Goal: Task Accomplishment & Management: Manage account settings

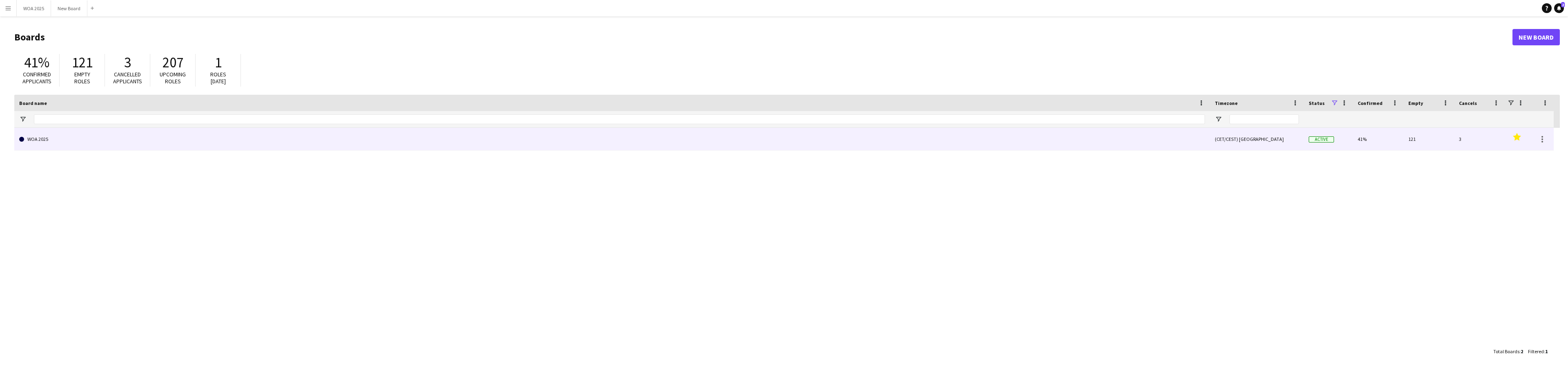
click at [75, 136] on link "WOA 2025" at bounding box center [612, 139] width 1186 height 22
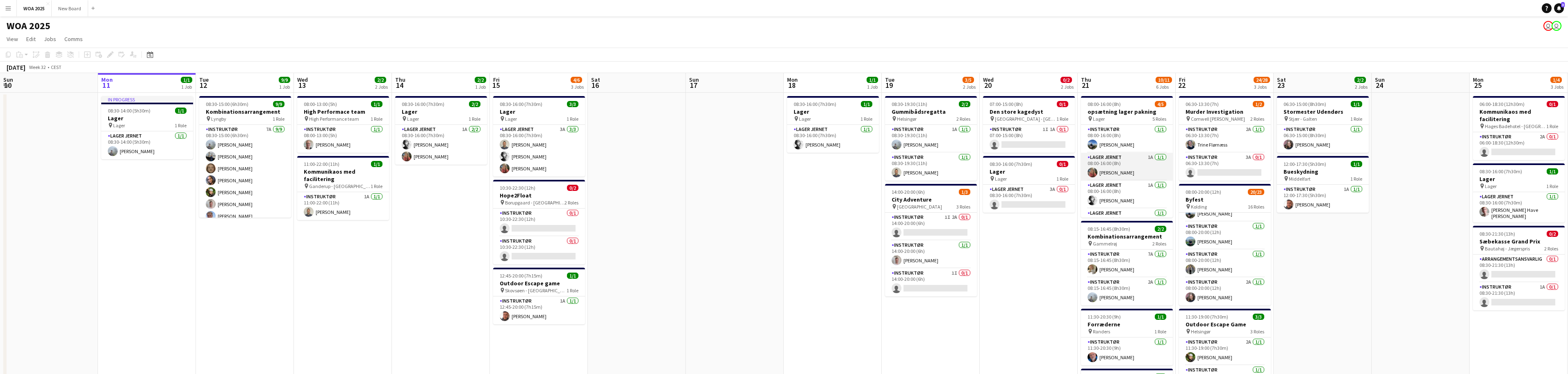
drag, startPoint x: 1137, startPoint y: 168, endPoint x: 1134, endPoint y: 164, distance: 5.0
click at [1134, 164] on app-card-role "Lager Jernet 1A [DATE] 08:00-16:00 (8h) [PERSON_NAME]" at bounding box center [1127, 167] width 92 height 28
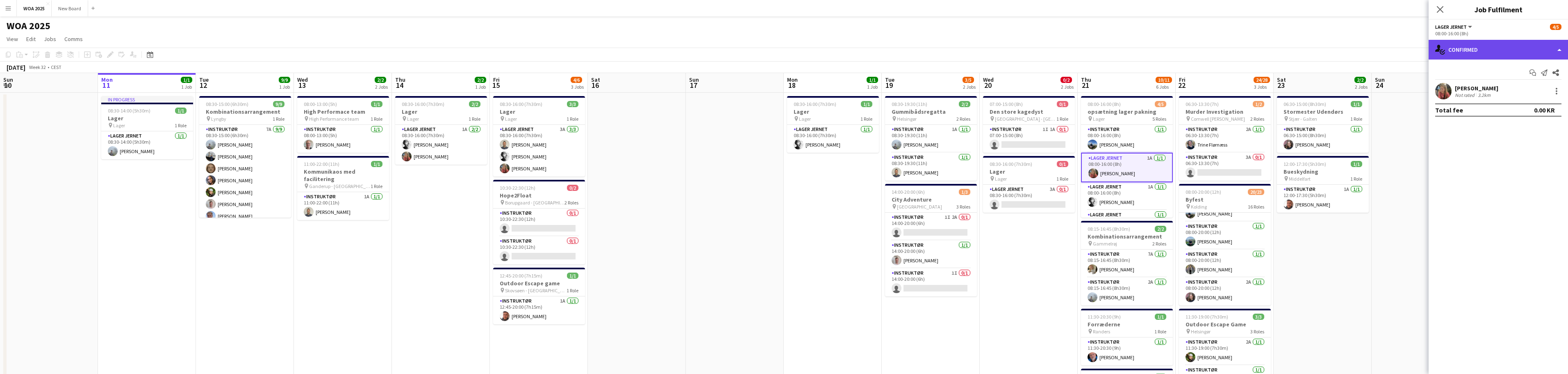
click at [1559, 53] on div "single-neutral-actions-check-2 Confirmed" at bounding box center [1497, 49] width 139 height 19
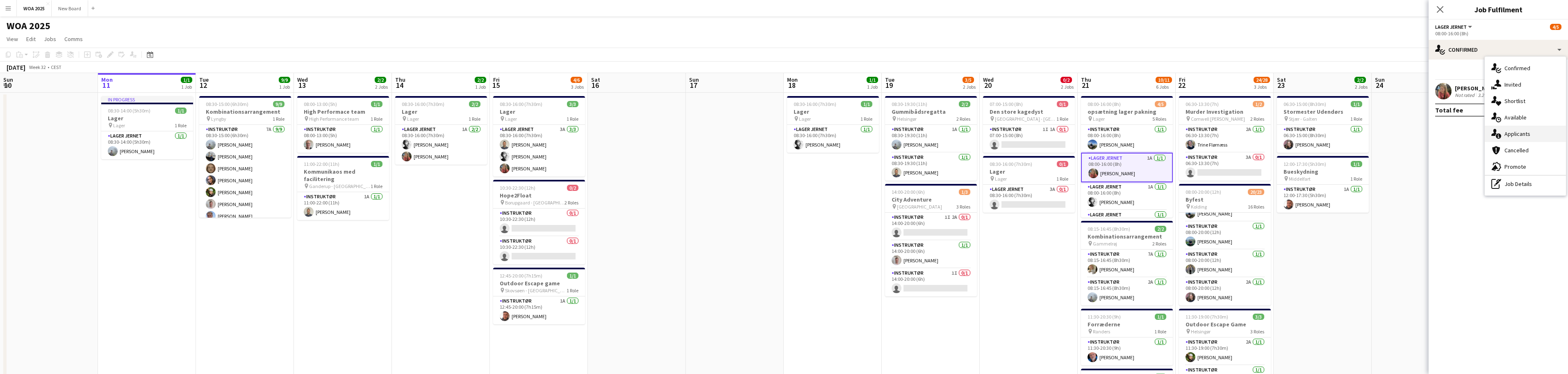
click at [1557, 129] on div "single-neutral-actions-information Applicants" at bounding box center [1525, 133] width 81 height 16
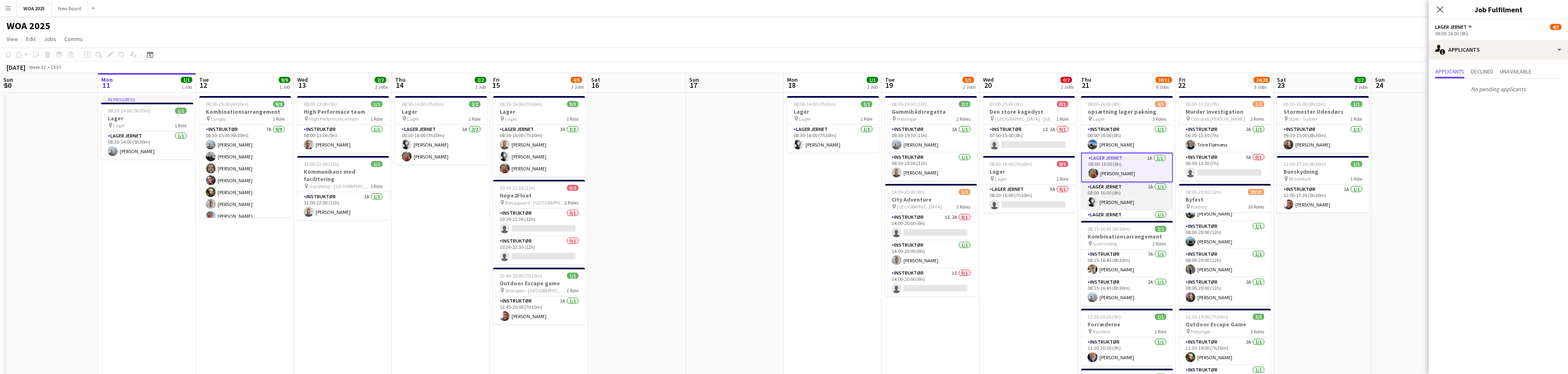
click at [1126, 198] on app-card-role "Lager Jernet 1A [DATE] 08:00-16:00 (8h) [PERSON_NAME]" at bounding box center [1127, 196] width 92 height 28
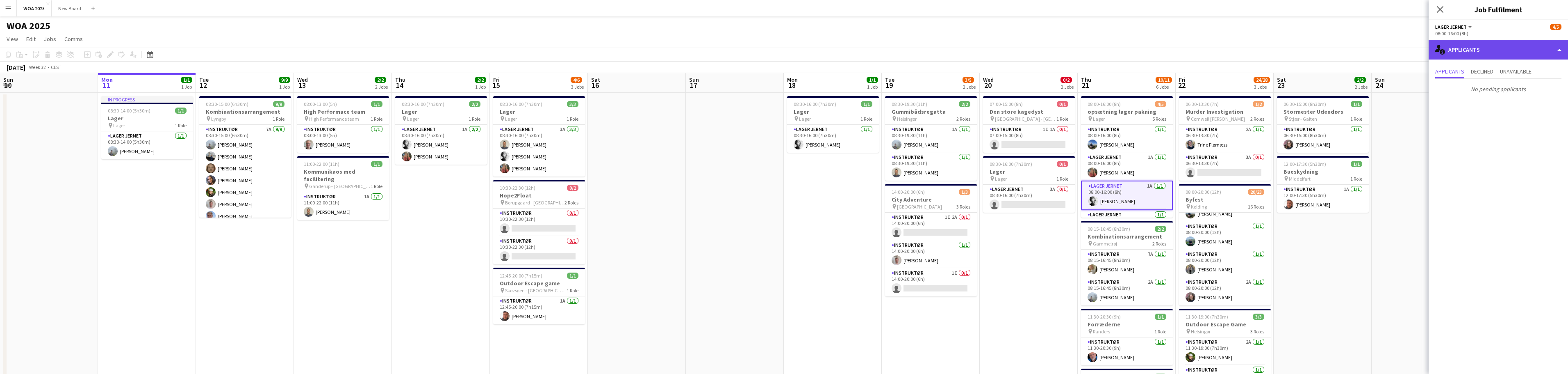
click at [1554, 49] on div "single-neutral-actions-information Applicants" at bounding box center [1497, 49] width 139 height 19
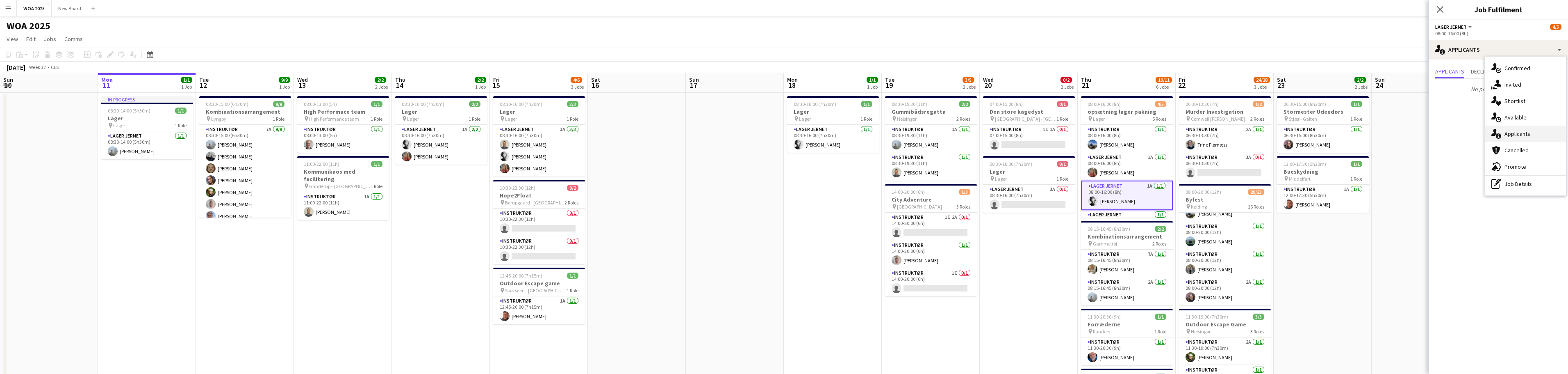
click at [1549, 136] on div "single-neutral-actions-information Applicants" at bounding box center [1525, 133] width 81 height 16
click at [1041, 246] on app-date-cell "07:00-15:00 (8h) 0/1 Den store kagedyst pin Højbjerg - [GEOGRAPHIC_DATA] 1 Role…" at bounding box center [1029, 347] width 98 height 508
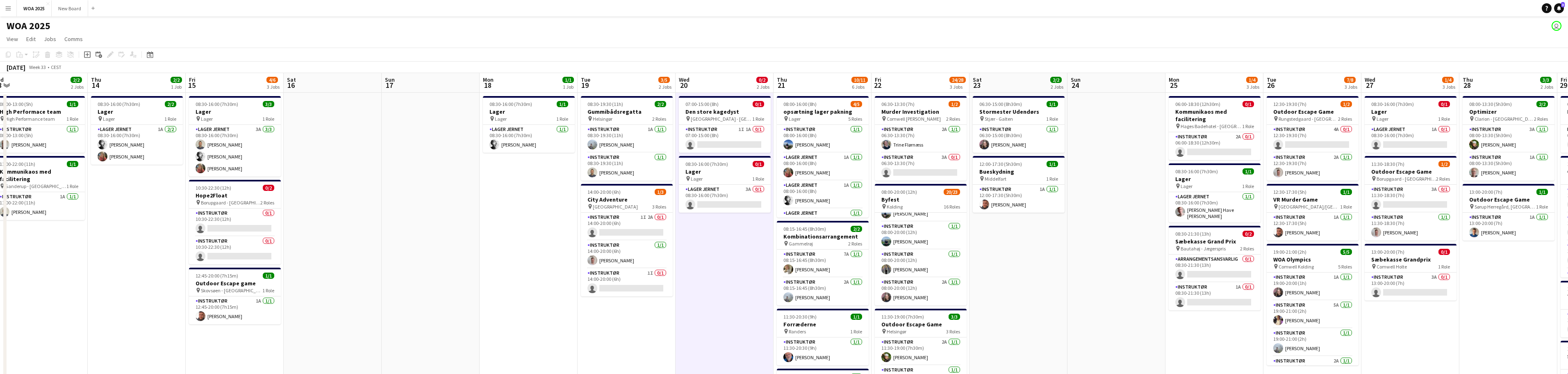
drag, startPoint x: 1026, startPoint y: 259, endPoint x: 721, endPoint y: 257, distance: 305.0
click at [721, 257] on app-calendar-viewport "Sun 10 Mon 11 1/1 1 Job Tue 12 9/9 1 Job Wed 13 2/2 2 Jobs Thu 14 2/2 1 Job Fri…" at bounding box center [784, 337] width 1568 height 527
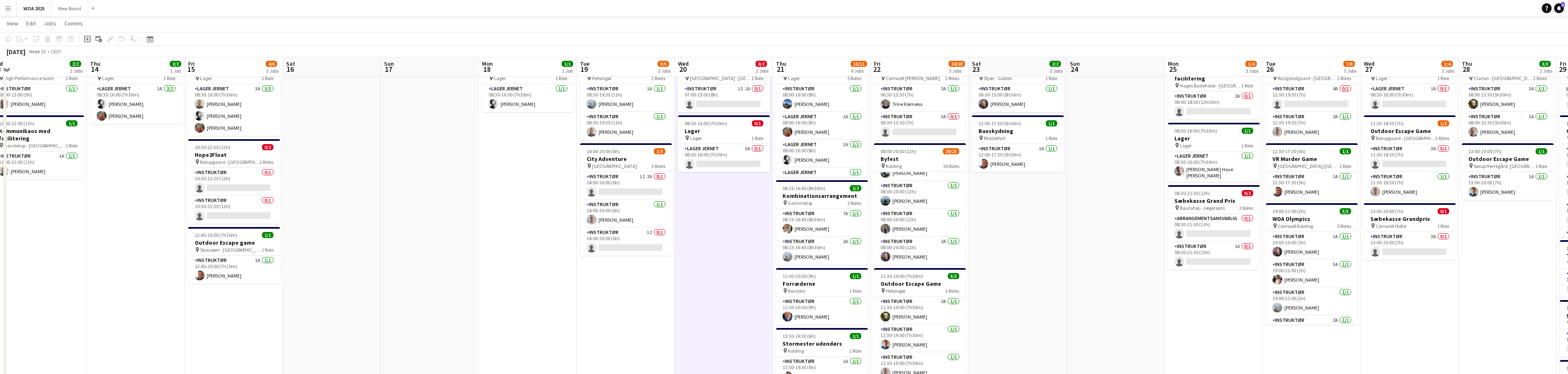
scroll to position [41, 0]
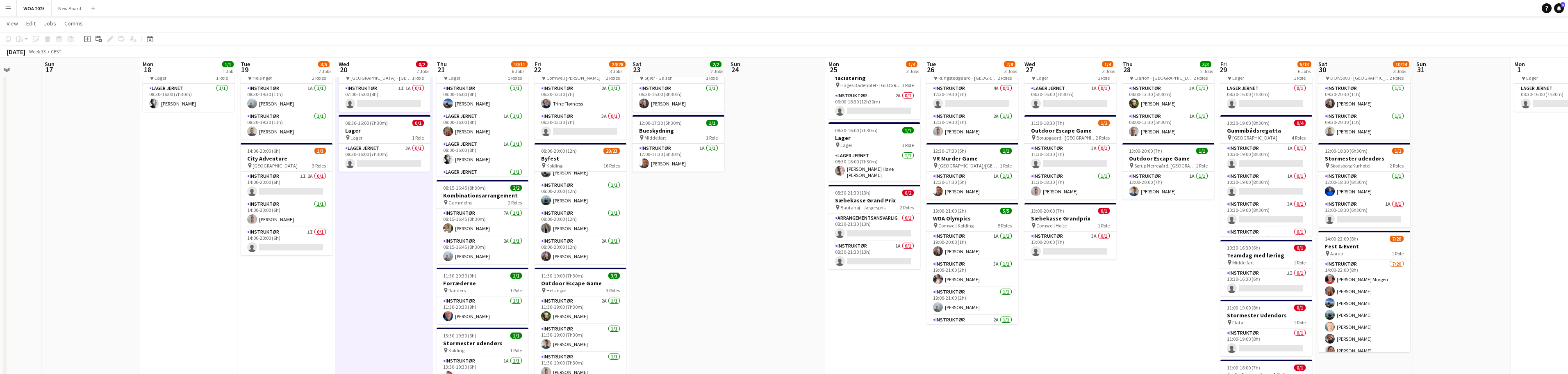
drag, startPoint x: 1120, startPoint y: 233, endPoint x: 766, endPoint y: 236, distance: 354.0
click at [766, 236] on app-calendar-viewport "Thu 14 2/2 1 Job Fri 15 4/6 3 Jobs Sat 16 Sun 17 Mon 18 1/1 1 Job Tue 19 3/5 2 …" at bounding box center [784, 275] width 1568 height 568
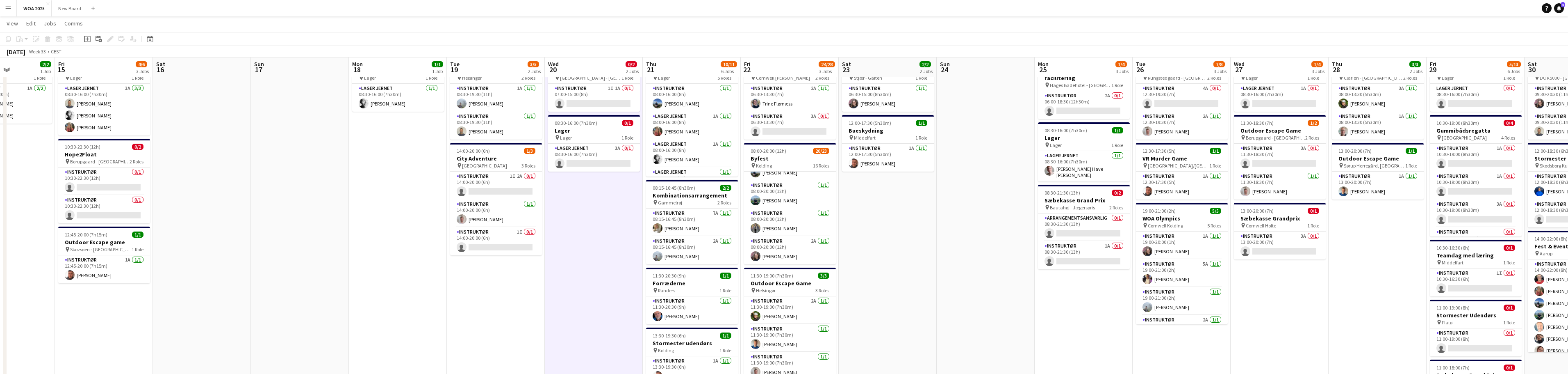
drag, startPoint x: 736, startPoint y: 235, endPoint x: 878, endPoint y: 239, distance: 142.1
click at [961, 227] on app-calendar-viewport "Tue 12 9/9 1 Job Wed 13 2/2 2 Jobs Thu 14 2/2 1 Job Fri 15 4/6 3 Jobs Sat 16 Su…" at bounding box center [784, 275] width 1568 height 568
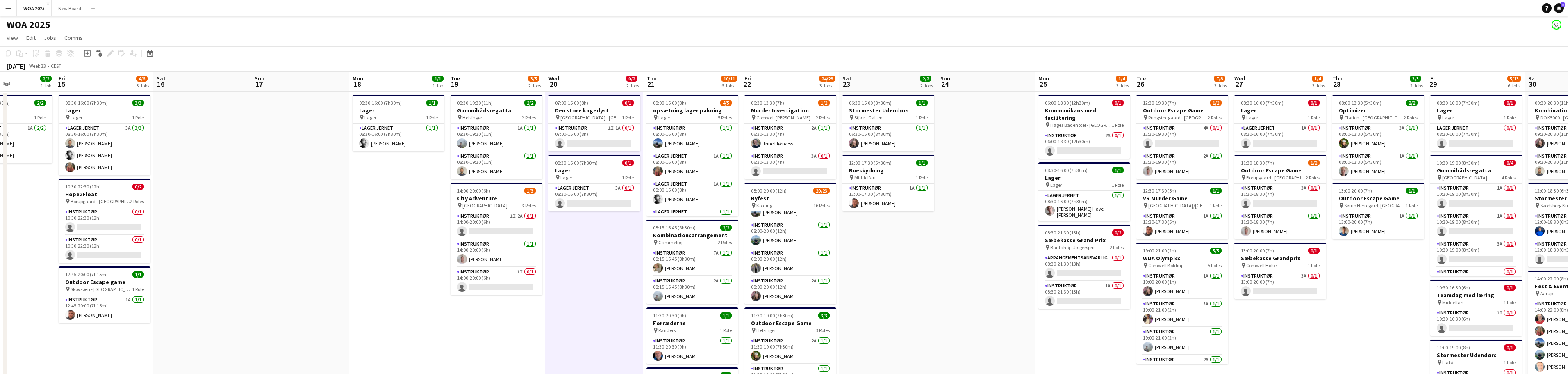
scroll to position [0, 0]
click at [507, 226] on app-card-role "Instruktør 1I 2A 0/1 14:00-20:00 (6h) single-neutral-actions" at bounding box center [496, 227] width 92 height 28
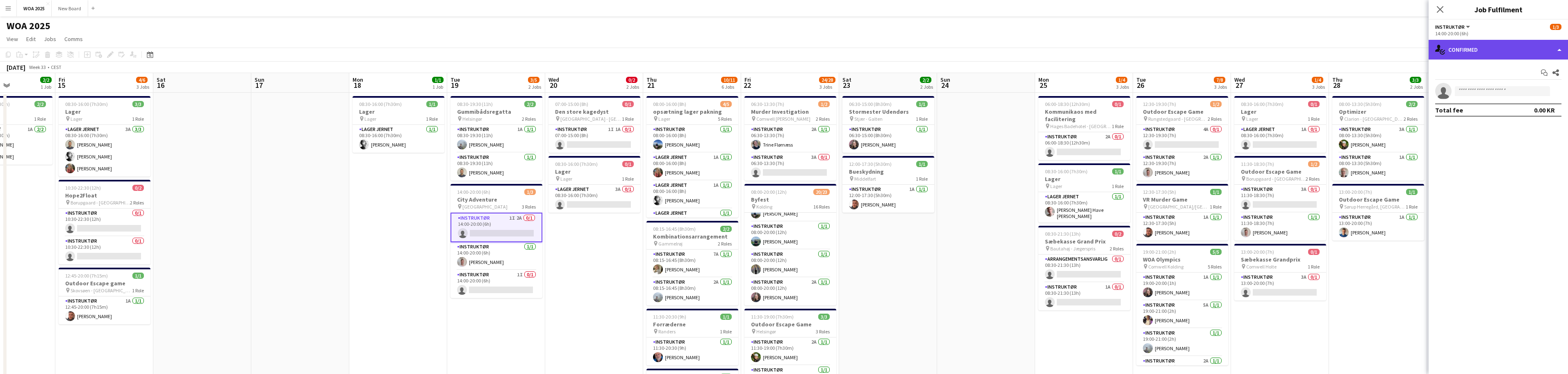
click at [1557, 47] on div "single-neutral-actions-check-2 Confirmed" at bounding box center [1497, 49] width 139 height 19
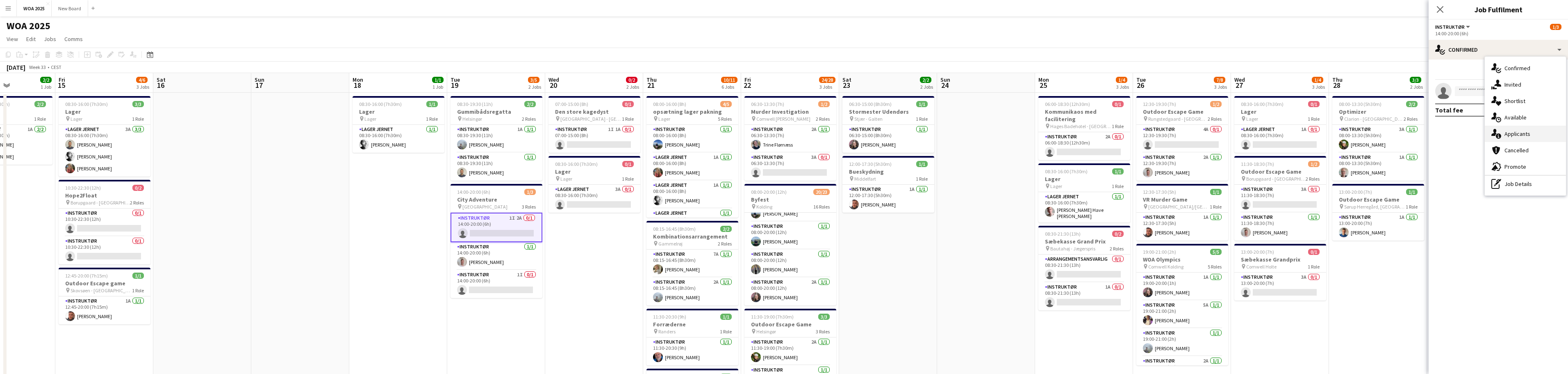
click at [1555, 133] on div "single-neutral-actions-information Applicants" at bounding box center [1525, 133] width 81 height 16
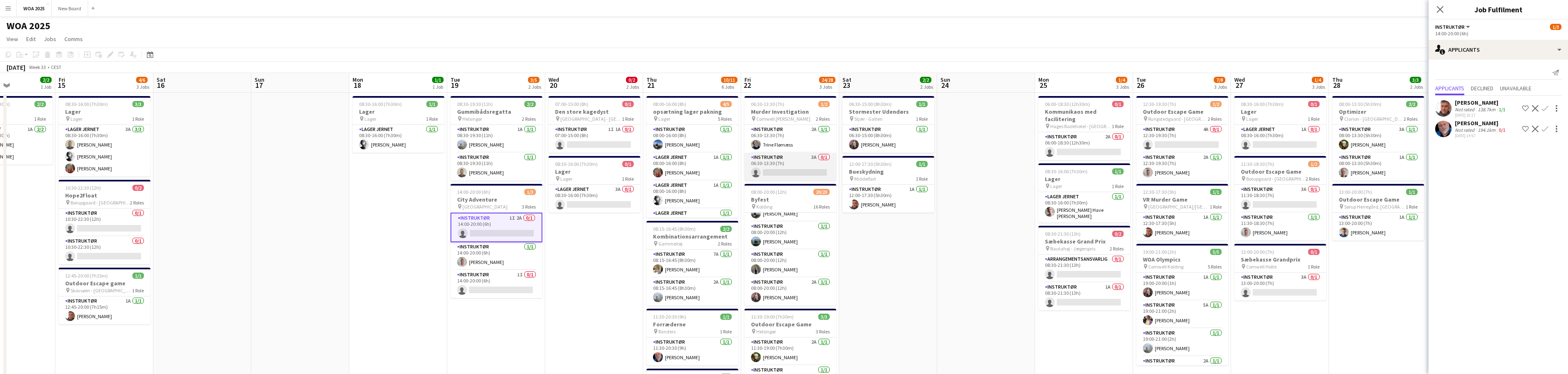
click at [815, 171] on app-card-role "Instruktør 3A 0/1 06:30-13:30 (7h) single-neutral-actions" at bounding box center [790, 167] width 92 height 28
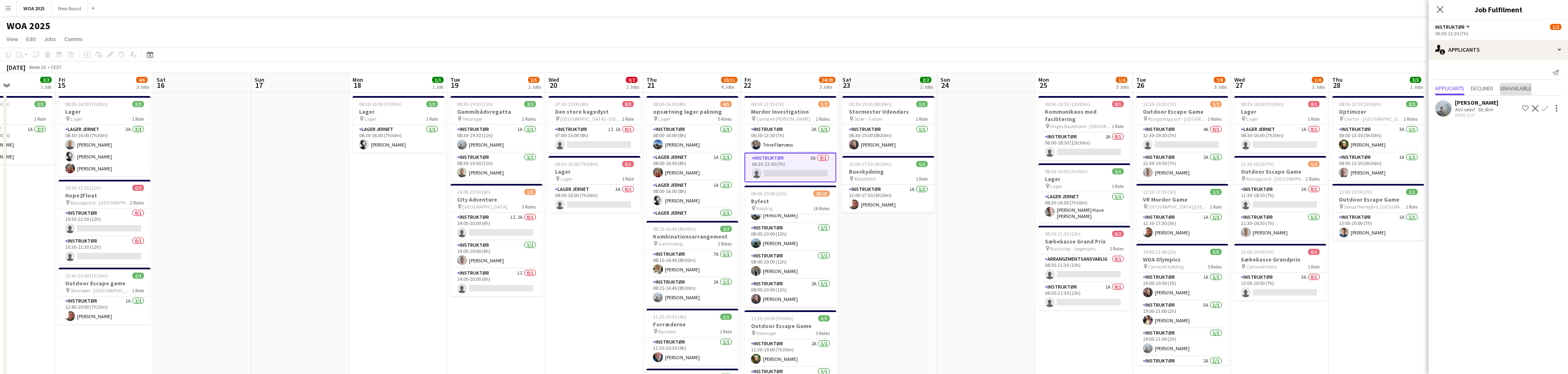
click at [1524, 88] on span "Unavailable" at bounding box center [1515, 88] width 32 height 5
click at [1455, 74] on span "Applicants" at bounding box center [1449, 71] width 29 height 5
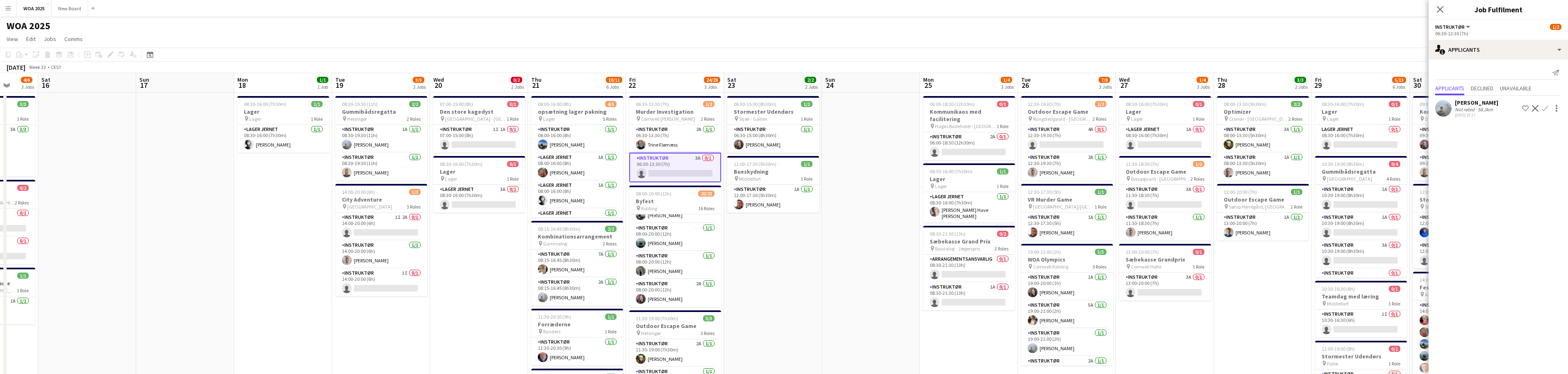
scroll to position [0, 367]
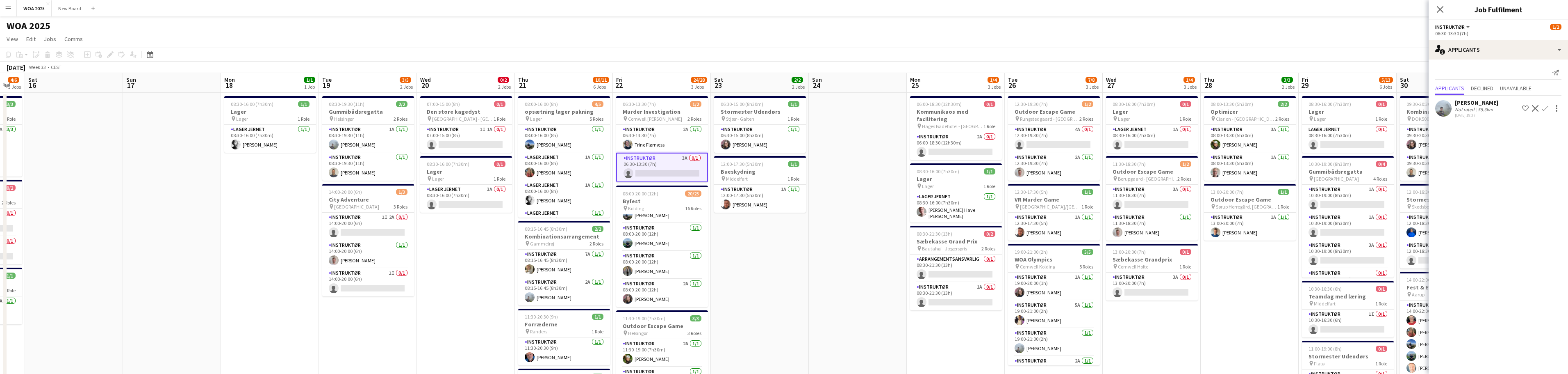
drag, startPoint x: 1314, startPoint y: 334, endPoint x: 1186, endPoint y: 334, distance: 128.0
click at [1186, 334] on app-calendar-viewport "Tue 12 9/9 1 Job Wed 13 2/2 2 Jobs Thu 14 2/2 1 Job Fri 15 4/6 3 Jobs Sat 16 Su…" at bounding box center [784, 337] width 1568 height 527
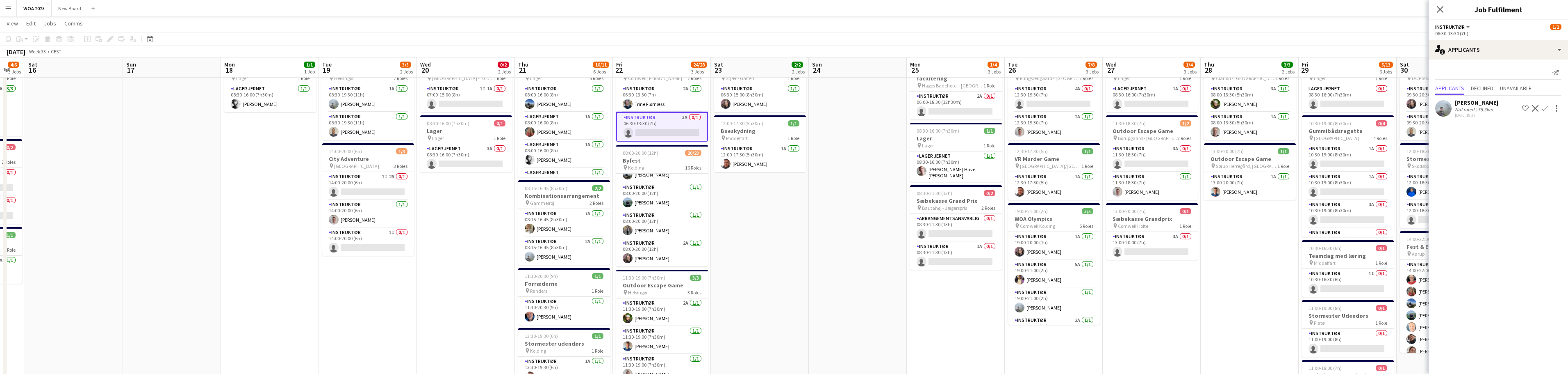
scroll to position [41, 0]
click at [972, 216] on app-card-role "Arrangementsansvarlig 0/1 08:30-21:30 (13h) single-neutral-actions" at bounding box center [956, 228] width 92 height 28
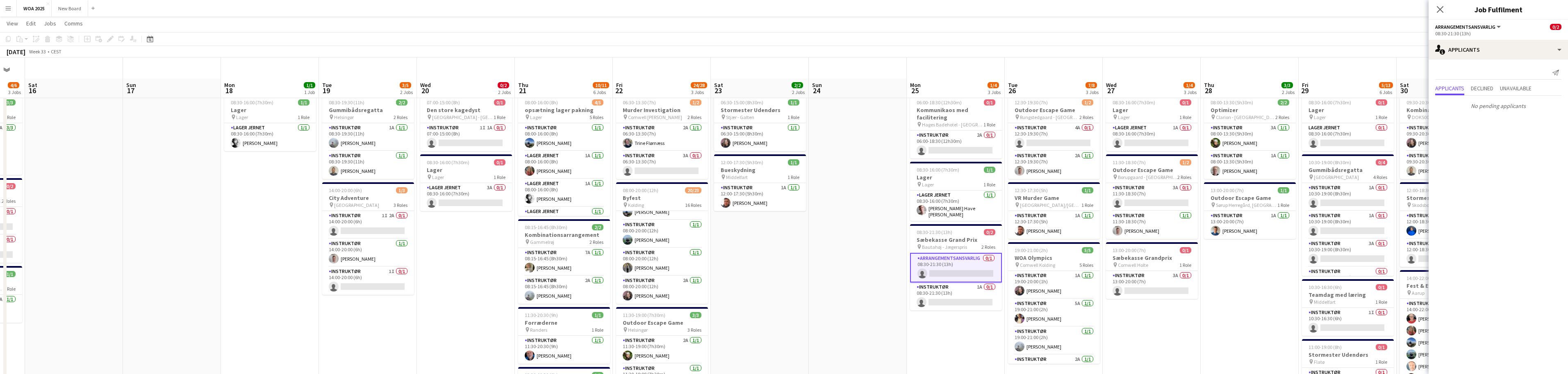
scroll to position [0, 0]
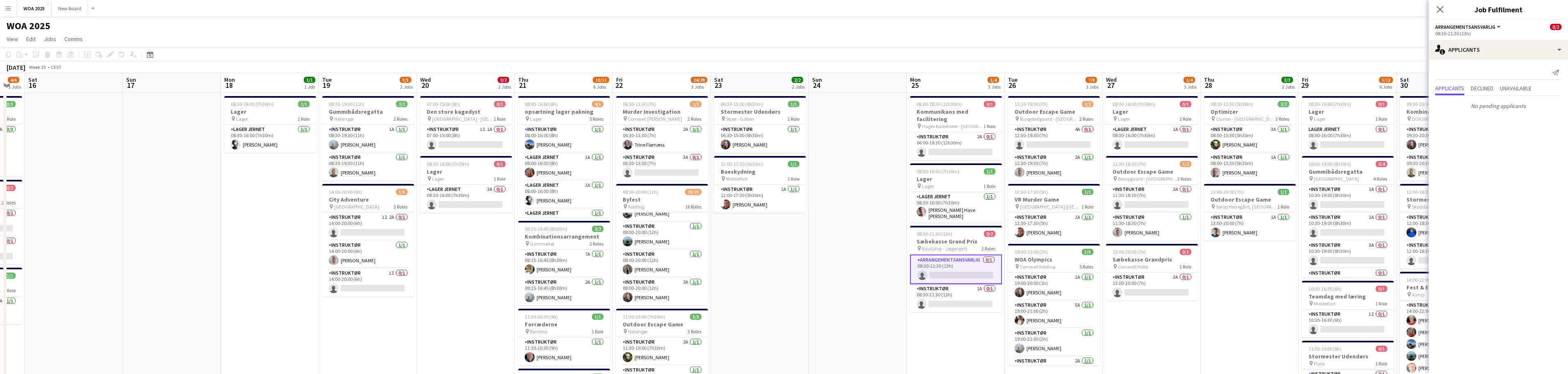
click at [961, 255] on app-card-role "Arrangementsansvarlig 0/1 08:30-21:30 (13h) single-neutral-actions" at bounding box center [956, 270] width 92 height 30
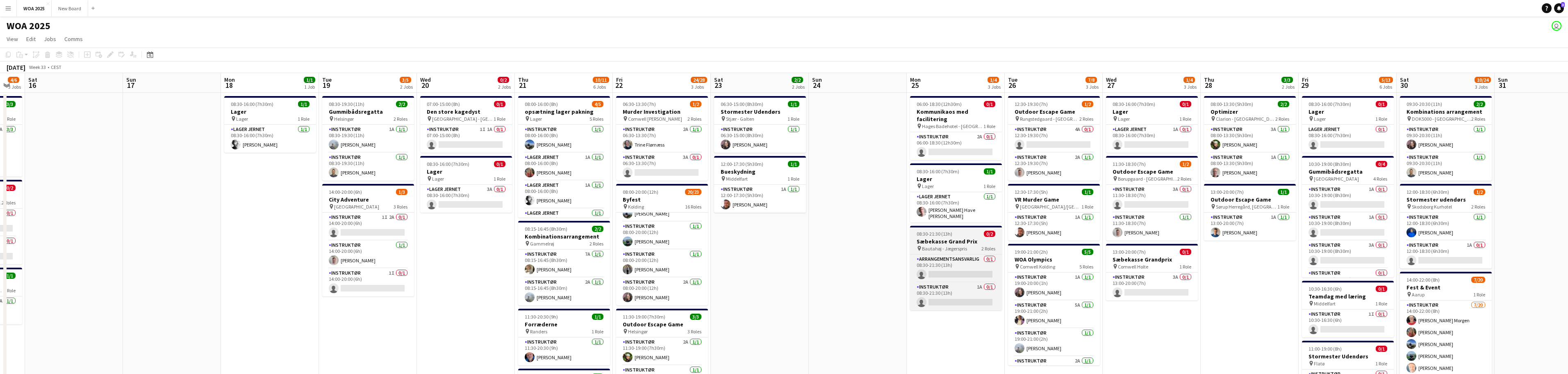
click at [956, 245] on span "Bautahøj - Jægerspris" at bounding box center [944, 249] width 45 height 6
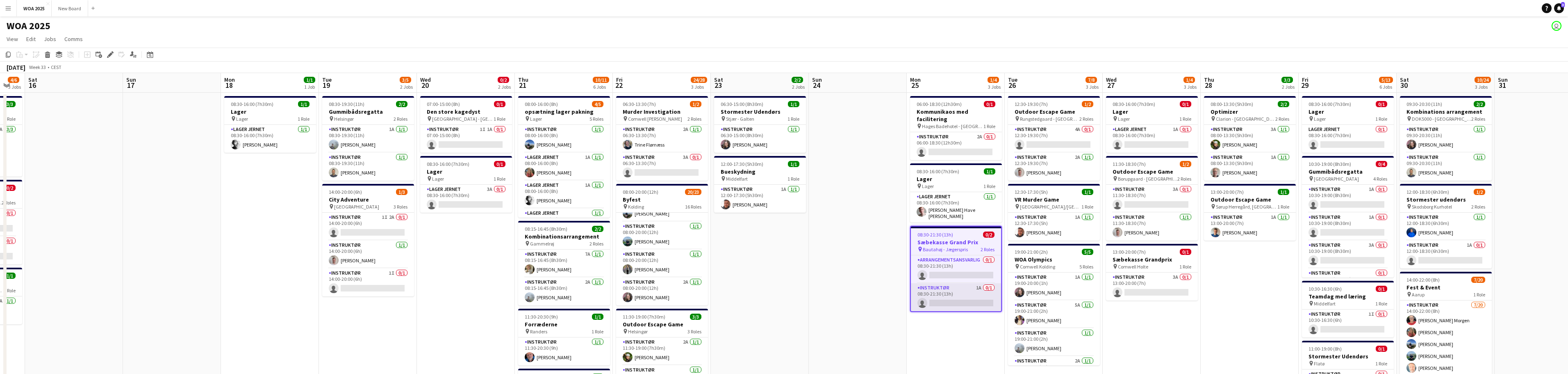
click at [956, 288] on app-card-role "Instruktør 1A 0/1 08:30-21:30 (13h) single-neutral-actions" at bounding box center [956, 297] width 90 height 28
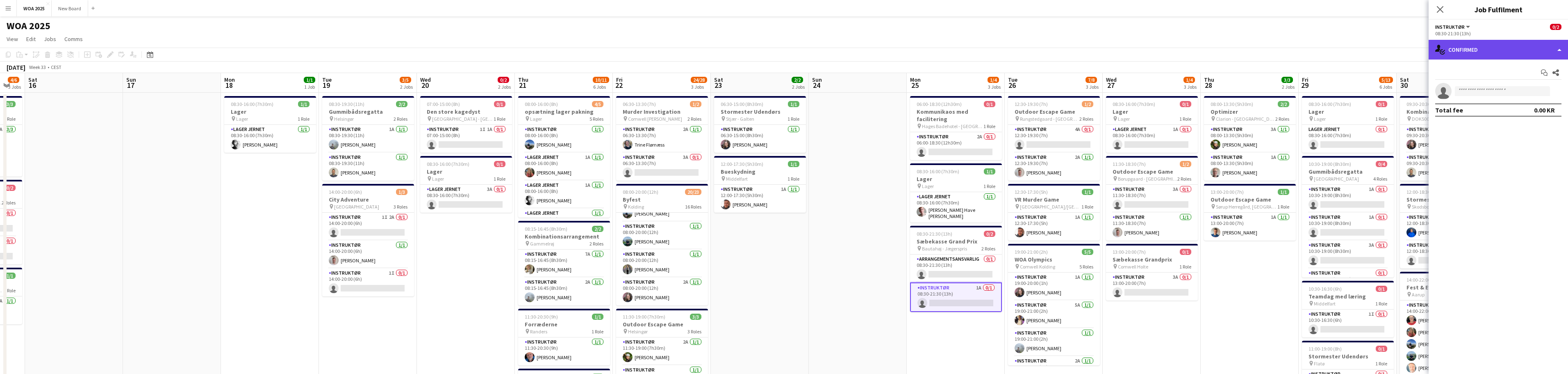
click at [1535, 48] on div "single-neutral-actions-check-2 Confirmed" at bounding box center [1497, 49] width 139 height 19
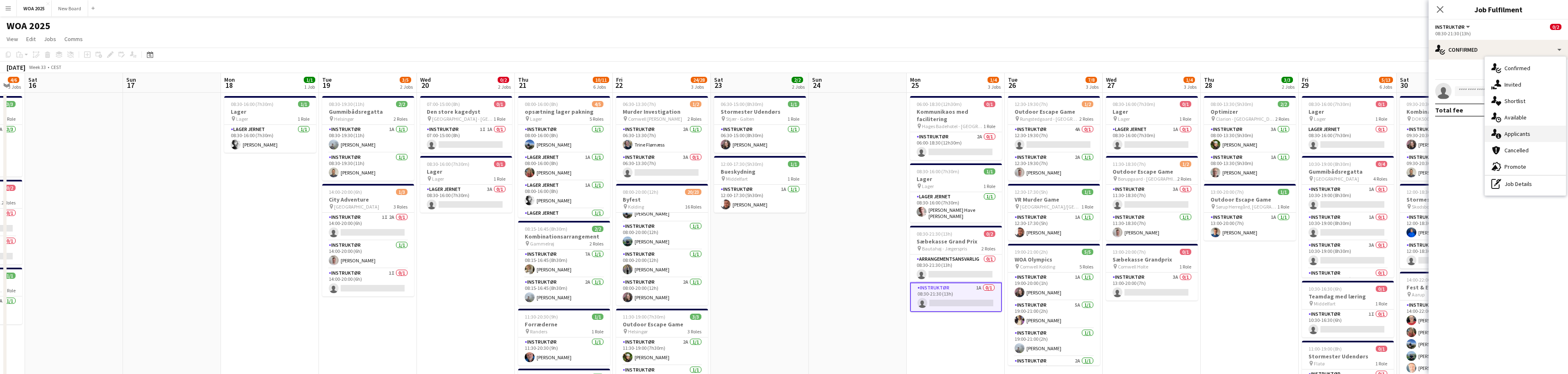
click at [1539, 137] on div "single-neutral-actions-information Applicants" at bounding box center [1525, 133] width 81 height 16
click at [1061, 133] on app-card-role "Instruktør 4A 0/1 12:30-19:30 (7h) single-neutral-actions" at bounding box center [1054, 139] width 92 height 28
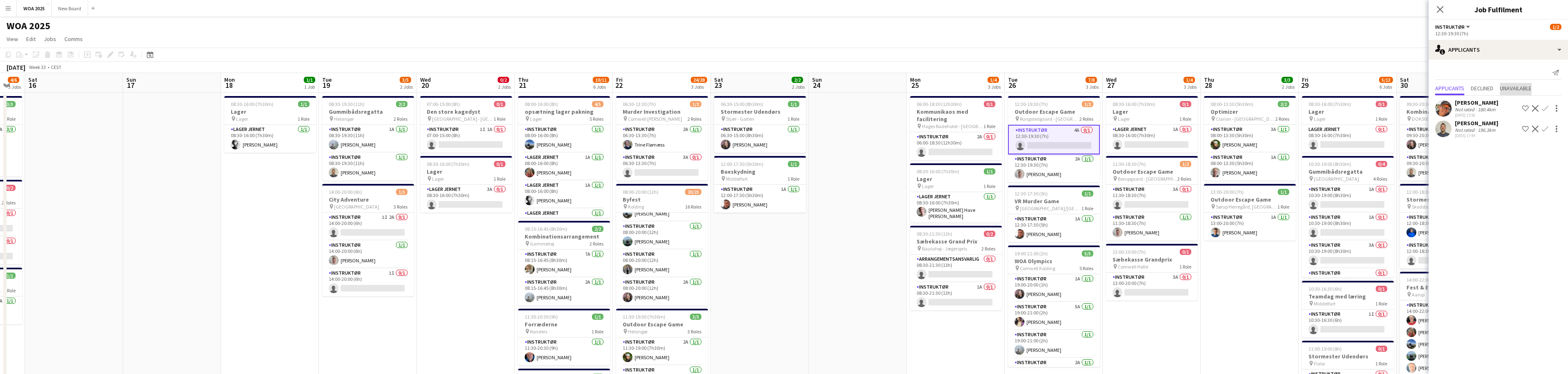
click at [1531, 90] on span "Unavailable" at bounding box center [1515, 88] width 32 height 5
click at [1454, 74] on span "Applicants" at bounding box center [1449, 71] width 29 height 5
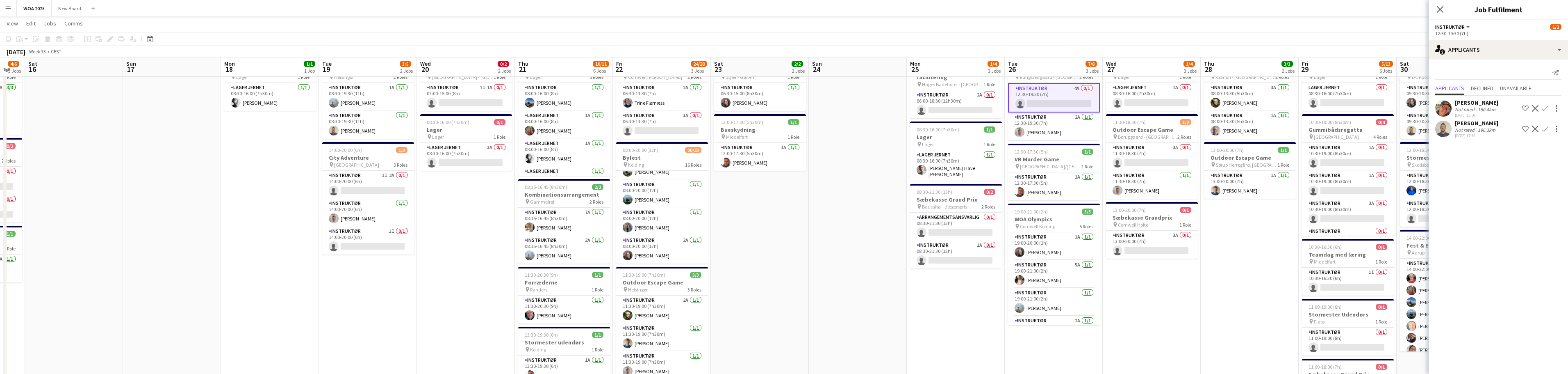
scroll to position [41, 0]
click at [1057, 266] on app-card-role "Instruktør 5A [DATE] 19:00-21:00 (2h) [PERSON_NAME]" at bounding box center [1054, 273] width 92 height 28
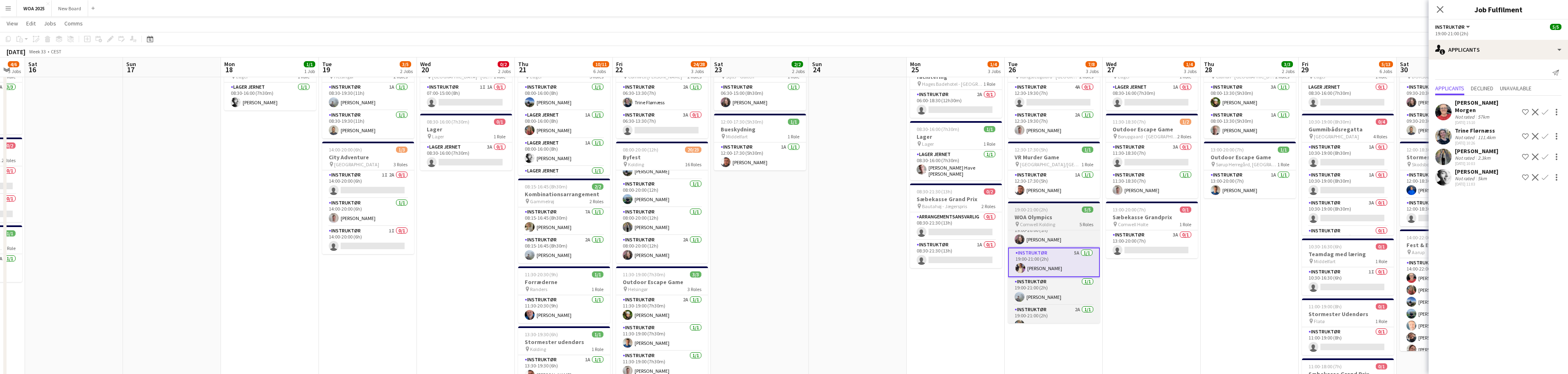
scroll to position [0, 0]
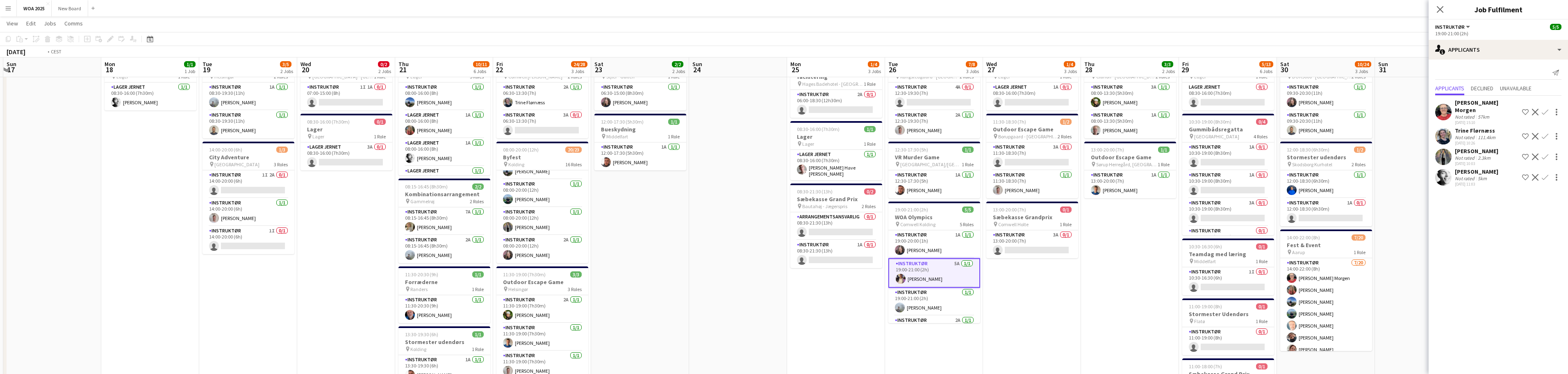
drag, startPoint x: 1256, startPoint y: 276, endPoint x: 940, endPoint y: 233, distance: 318.9
click at [940, 233] on app-calendar-viewport "Thu 14 2/2 1 Job Fri 15 4/6 3 Jobs Sat 16 Sun 17 Mon 18 1/1 1 Job Tue 19 3/5 2 …" at bounding box center [784, 274] width 1568 height 568
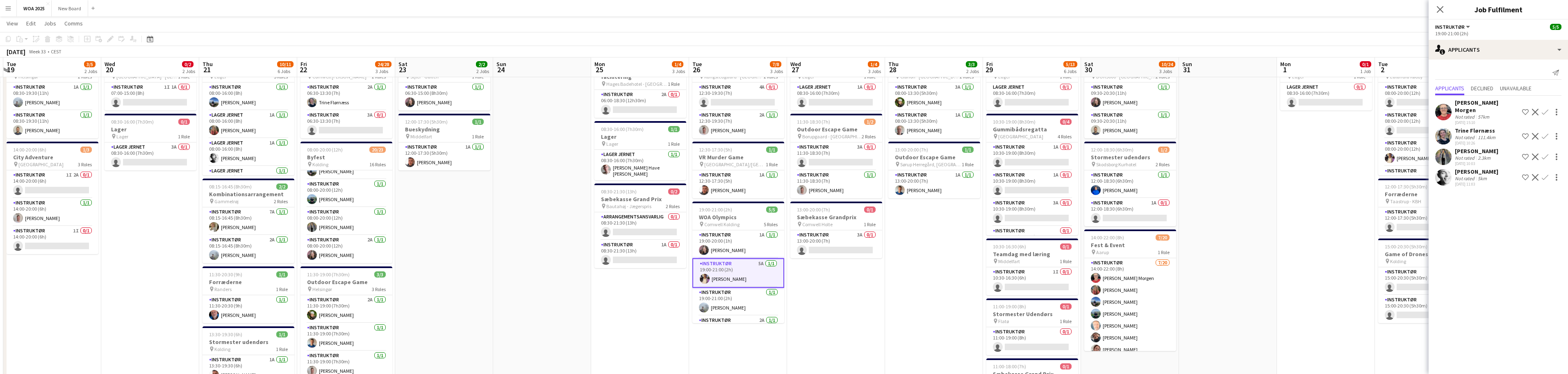
scroll to position [0, 291]
click at [1142, 209] on app-card-role "Instruktør 1A 0/1 12:00-18:30 (6h30m) single-neutral-actions" at bounding box center [1129, 212] width 92 height 28
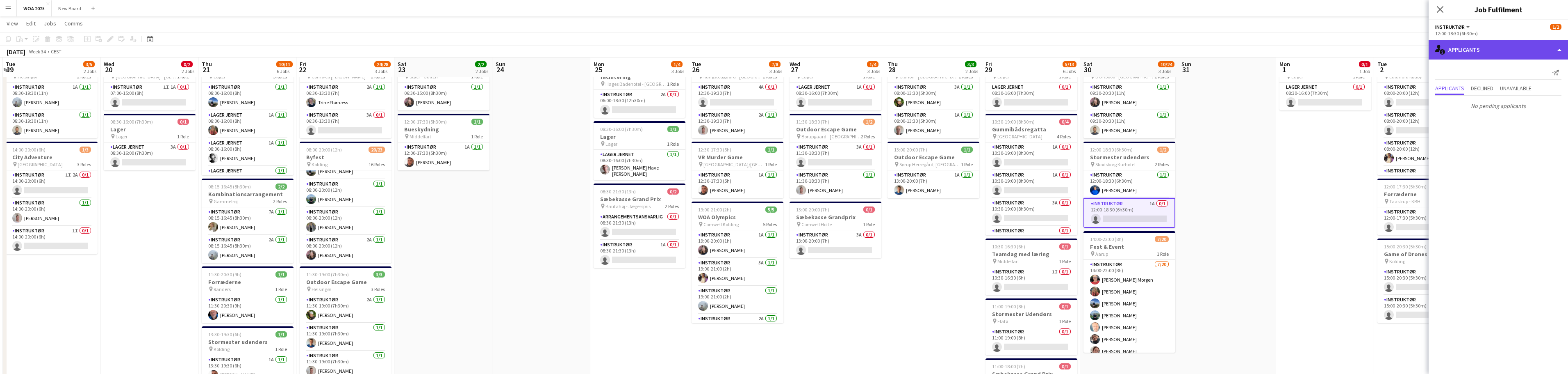
click at [1545, 51] on div "single-neutral-actions-information Applicants" at bounding box center [1497, 49] width 139 height 19
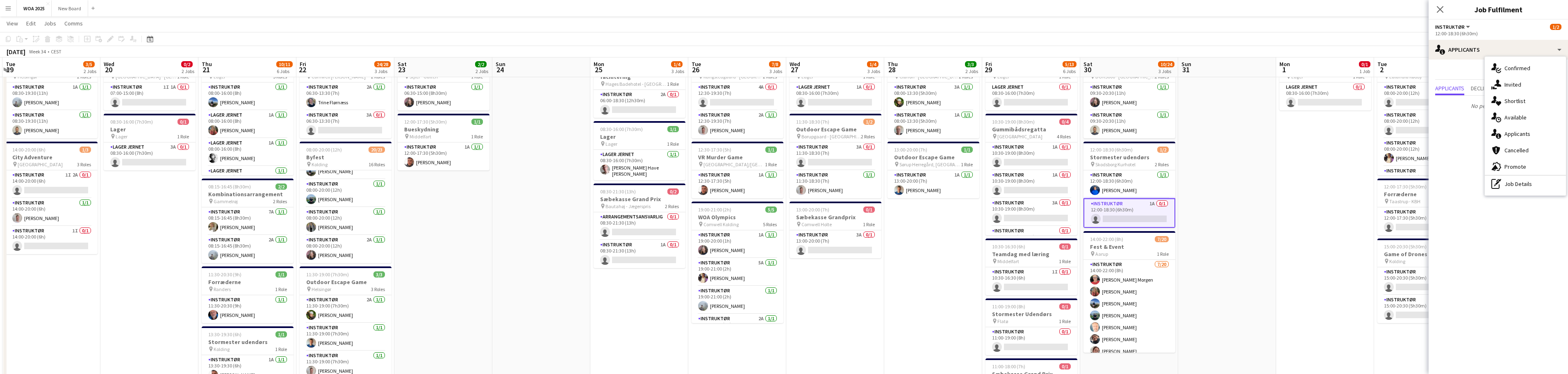
click at [1134, 206] on app-card-role "Instruktør 1A 0/1 12:00-18:30 (6h30m) single-neutral-actions" at bounding box center [1129, 213] width 92 height 30
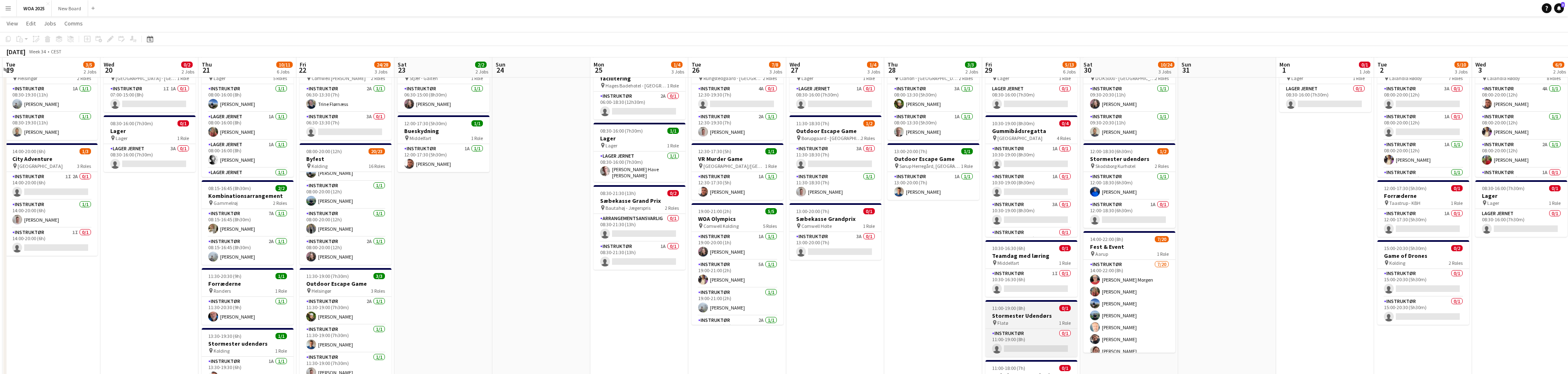
scroll to position [41, 0]
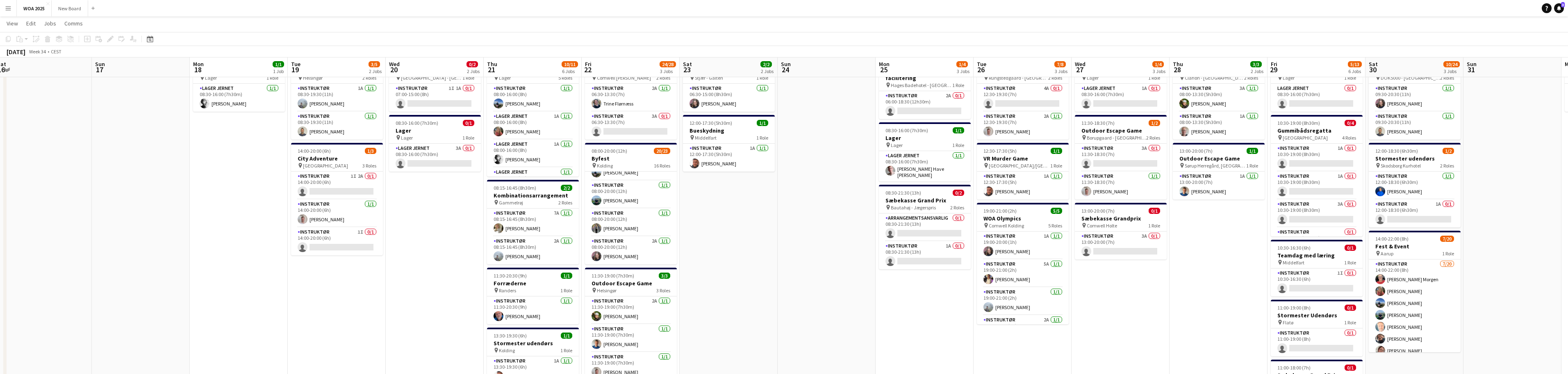
drag, startPoint x: 645, startPoint y: 320, endPoint x: 1072, endPoint y: 294, distance: 427.8
click at [1070, 295] on app-calendar-viewport "Thu 14 2/2 1 Job Fri 15 4/6 3 Jobs Sat 16 Sun 17 Mon 18 1/1 1 Job Tue 19 3/5 2 …" at bounding box center [784, 275] width 1568 height 568
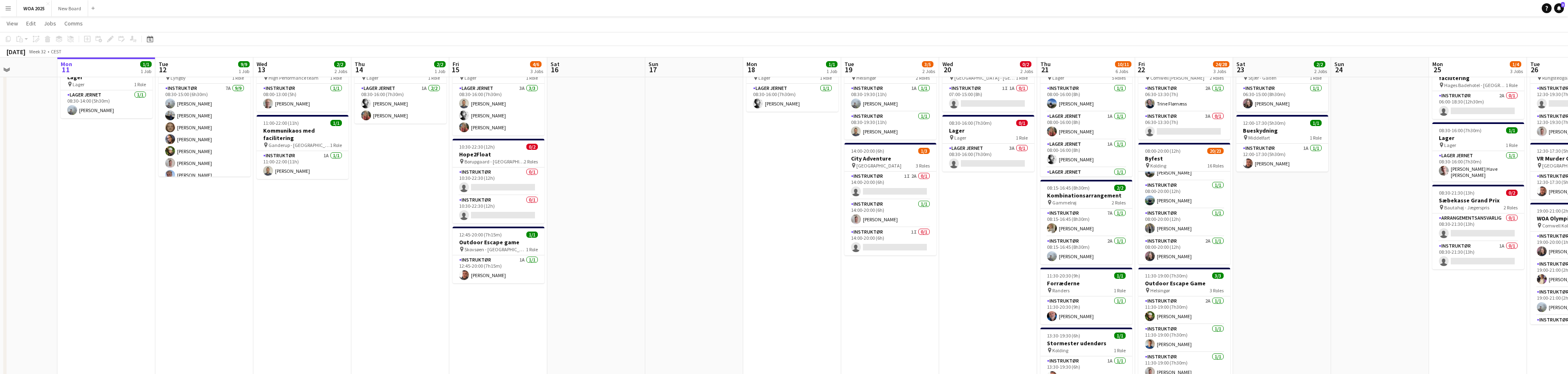
drag, startPoint x: 553, startPoint y: 291, endPoint x: 916, endPoint y: 284, distance: 363.1
click at [900, 288] on app-calendar-viewport "Fri 8 Sat 9 Sun 10 Mon 11 1/1 1 Job Tue 12 9/9 1 Job Wed 13 2/2 2 Jobs Thu 14 2…" at bounding box center [784, 275] width 1568 height 568
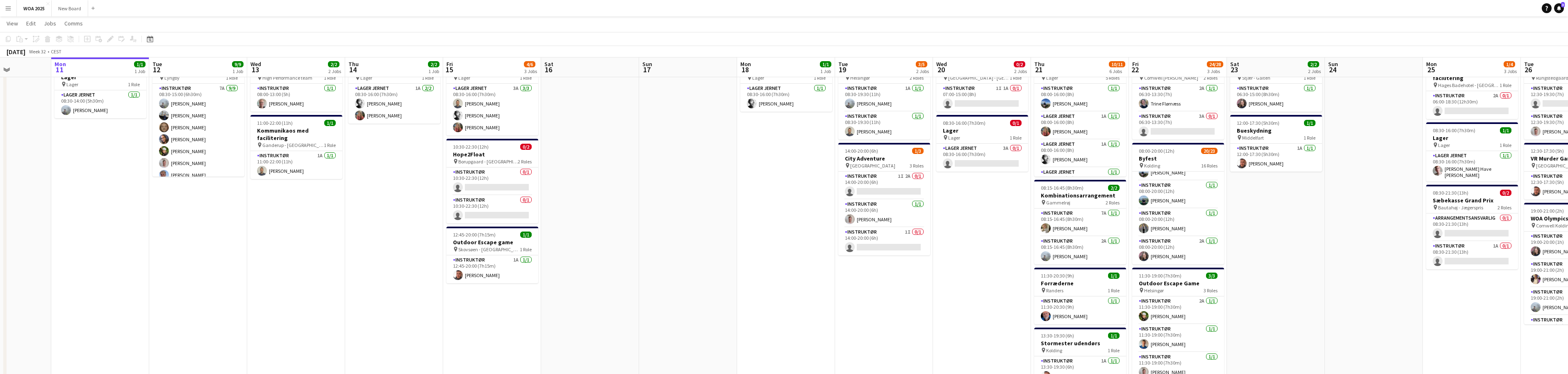
drag, startPoint x: 479, startPoint y: 314, endPoint x: 447, endPoint y: 317, distance: 32.1
click at [447, 317] on app-calendar-viewport "Thu 7 Fri 8 Sat 9 Sun 10 Mon 11 1/1 1 Job Tue 12 9/9 1 Job Wed 13 2/2 2 Jobs Th…" at bounding box center [784, 275] width 1568 height 568
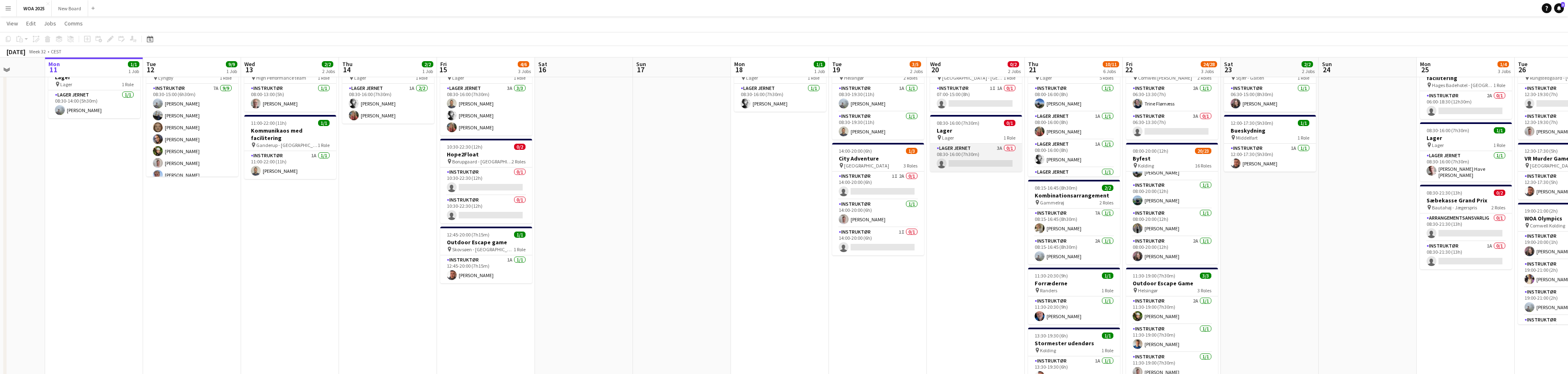
click at [987, 152] on app-card-role "Lager Jernet 3A 0/1 08:30-16:00 (7h30m) single-neutral-actions" at bounding box center [976, 157] width 92 height 28
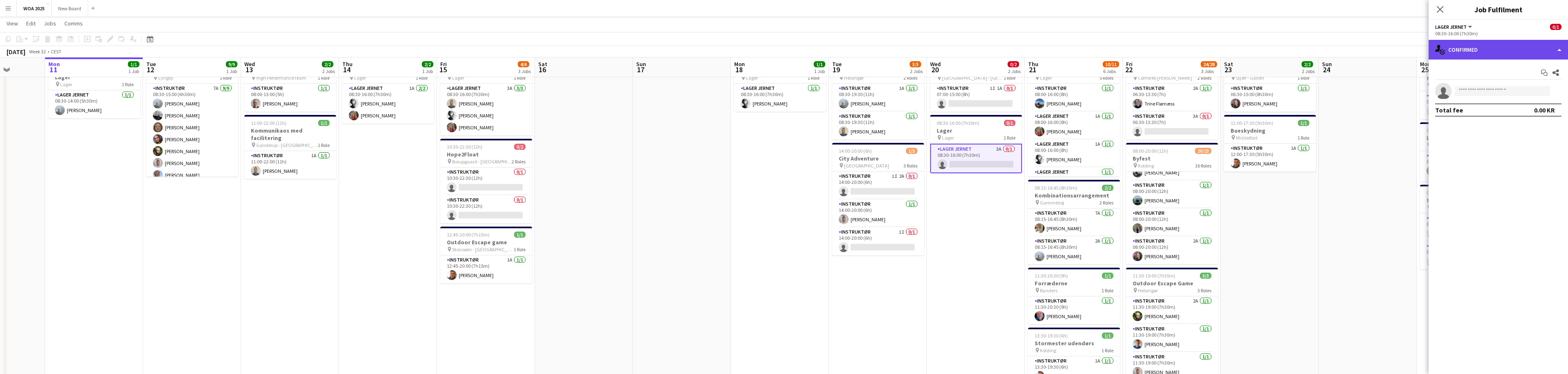
click at [1563, 44] on div "single-neutral-actions-check-2 Confirmed" at bounding box center [1497, 49] width 139 height 19
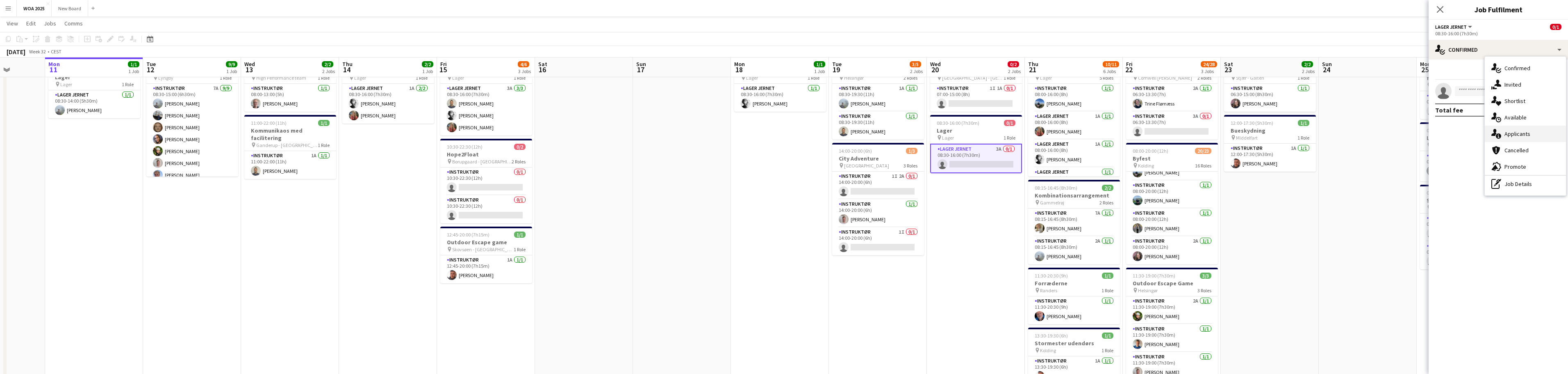
click at [1556, 137] on div "single-neutral-actions-information Applicants" at bounding box center [1525, 133] width 81 height 16
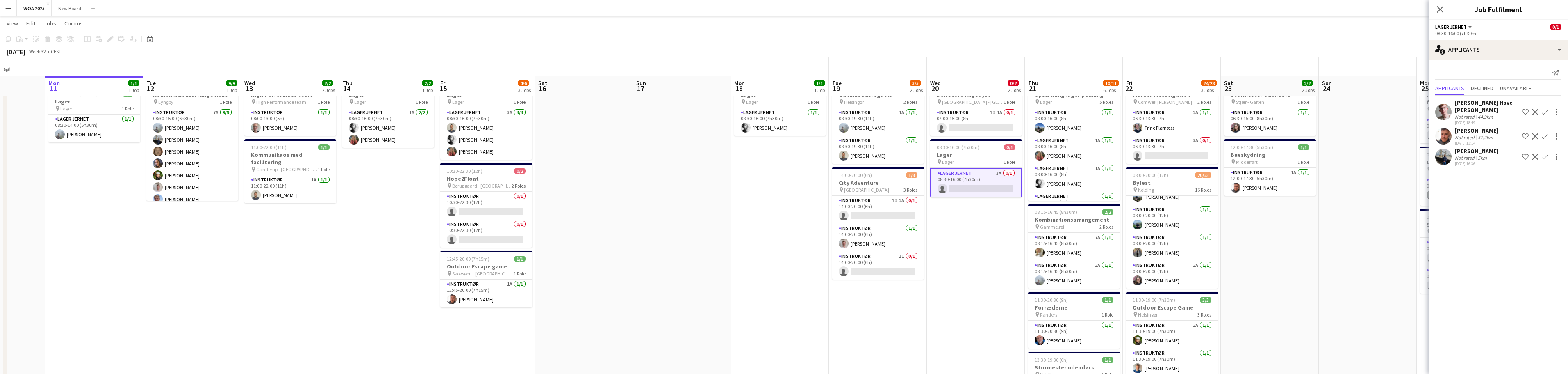
scroll to position [0, 0]
